Goal: Information Seeking & Learning: Learn about a topic

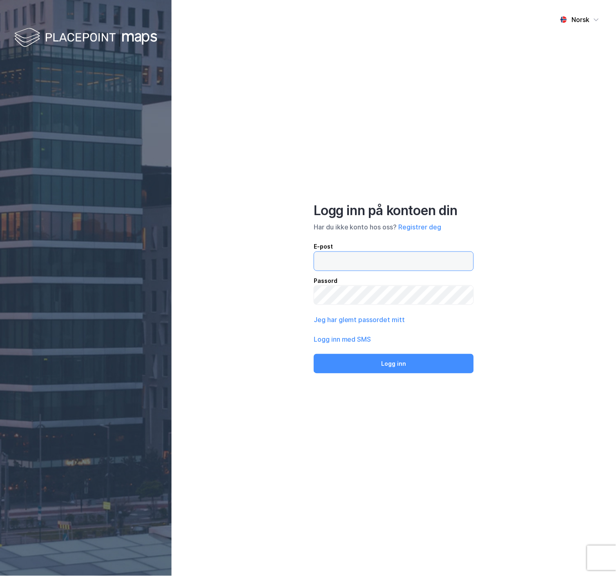
type input "[EMAIL_ADDRESS][DOMAIN_NAME]"
click at [403, 360] on button "Logg inn" at bounding box center [394, 364] width 160 height 20
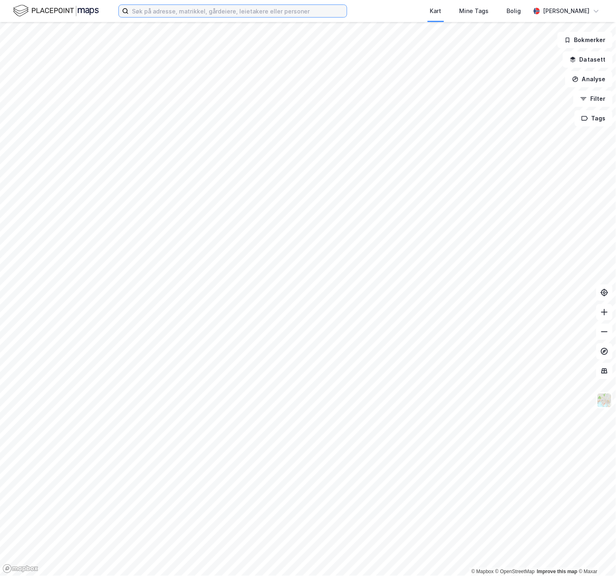
click at [201, 9] on input at bounding box center [238, 11] width 218 height 12
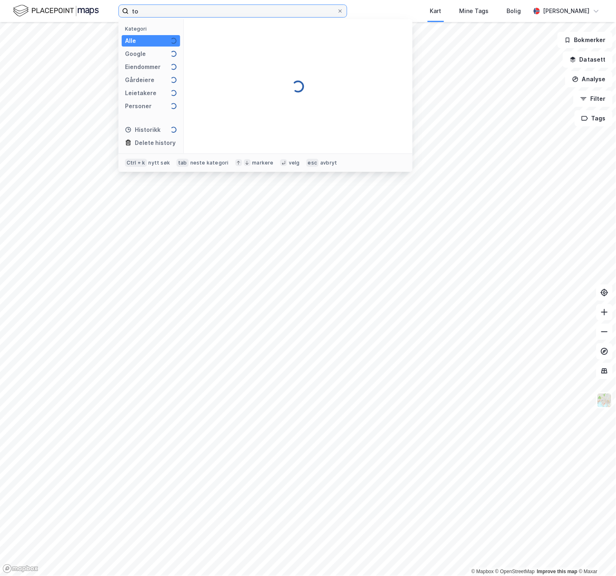
type input "t"
